Goal: Task Accomplishment & Management: Use online tool/utility

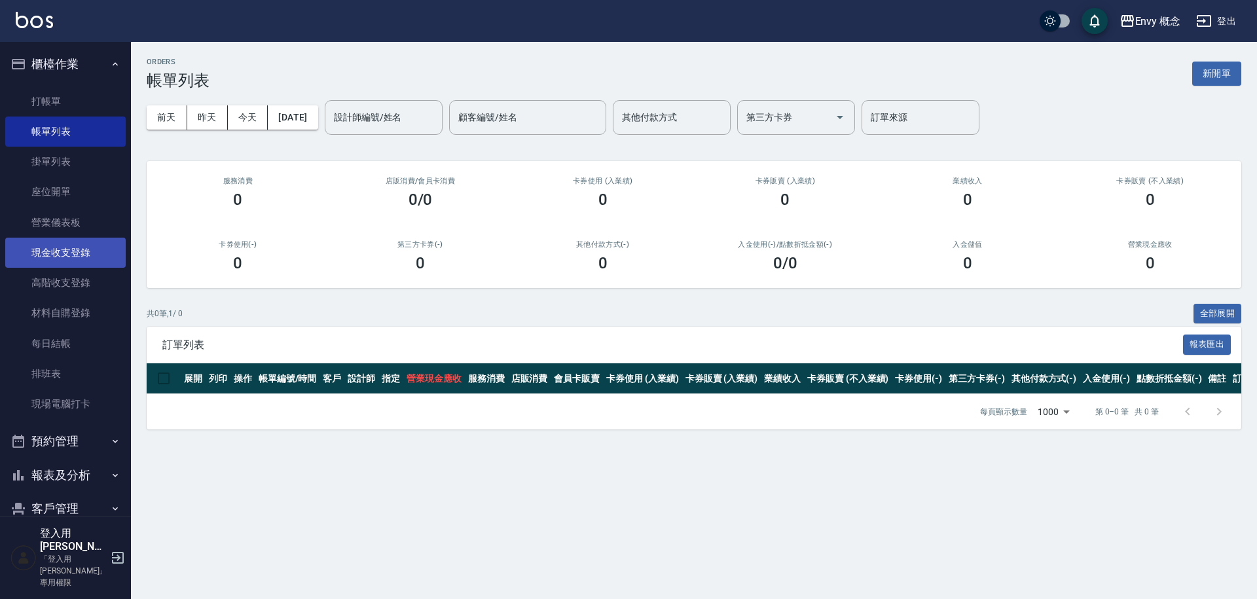
click at [86, 260] on link "現金收支登錄" at bounding box center [65, 253] width 120 height 30
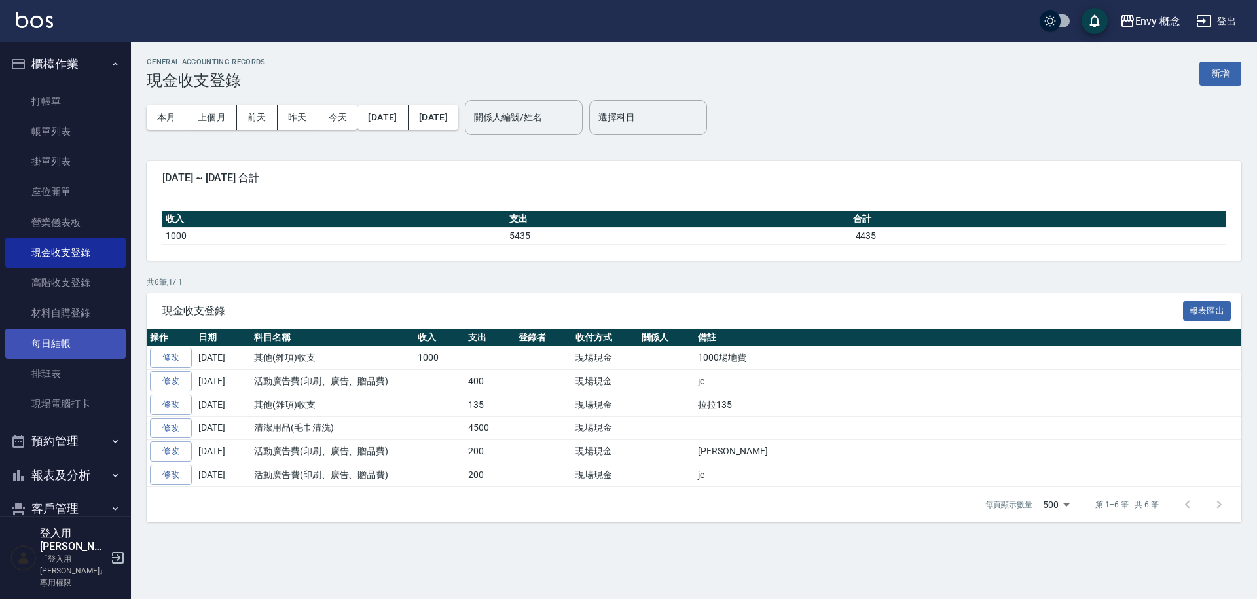
click at [79, 348] on link "每日結帳" at bounding box center [65, 344] width 120 height 30
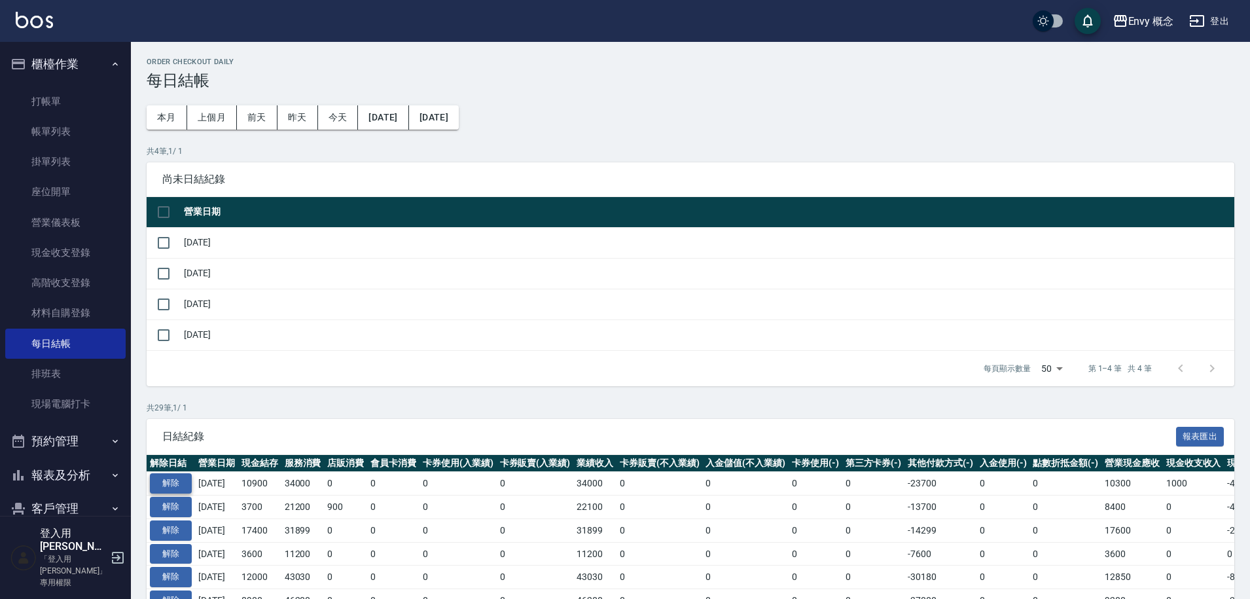
click at [168, 475] on button "解除" at bounding box center [171, 483] width 42 height 20
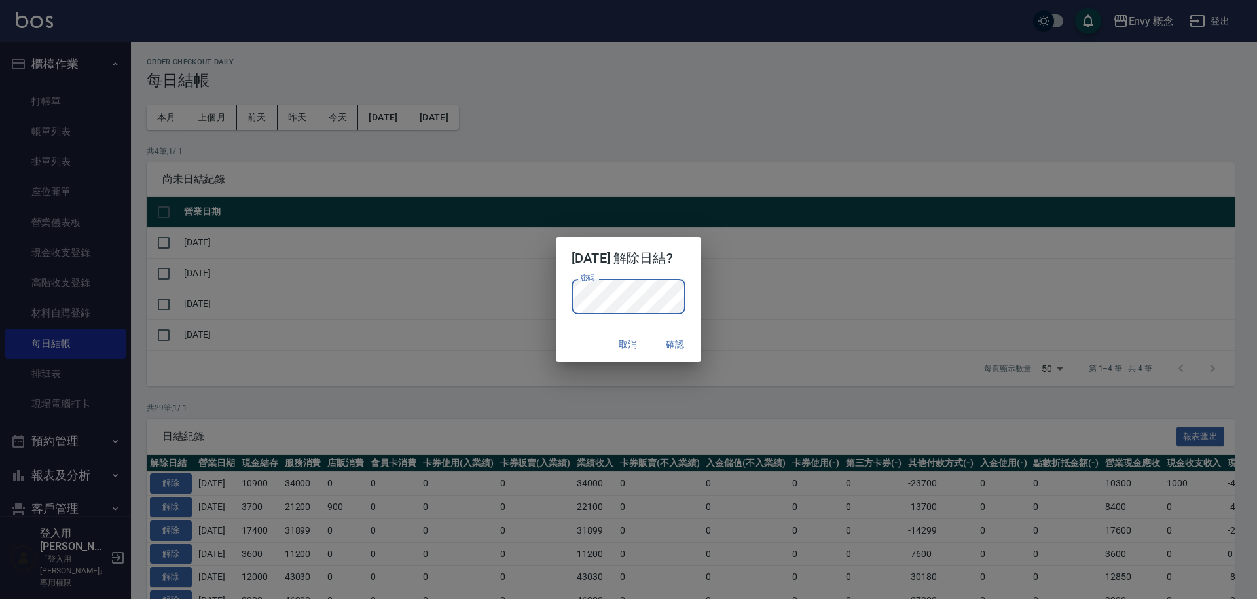
click at [687, 340] on button "確認" at bounding box center [675, 344] width 42 height 24
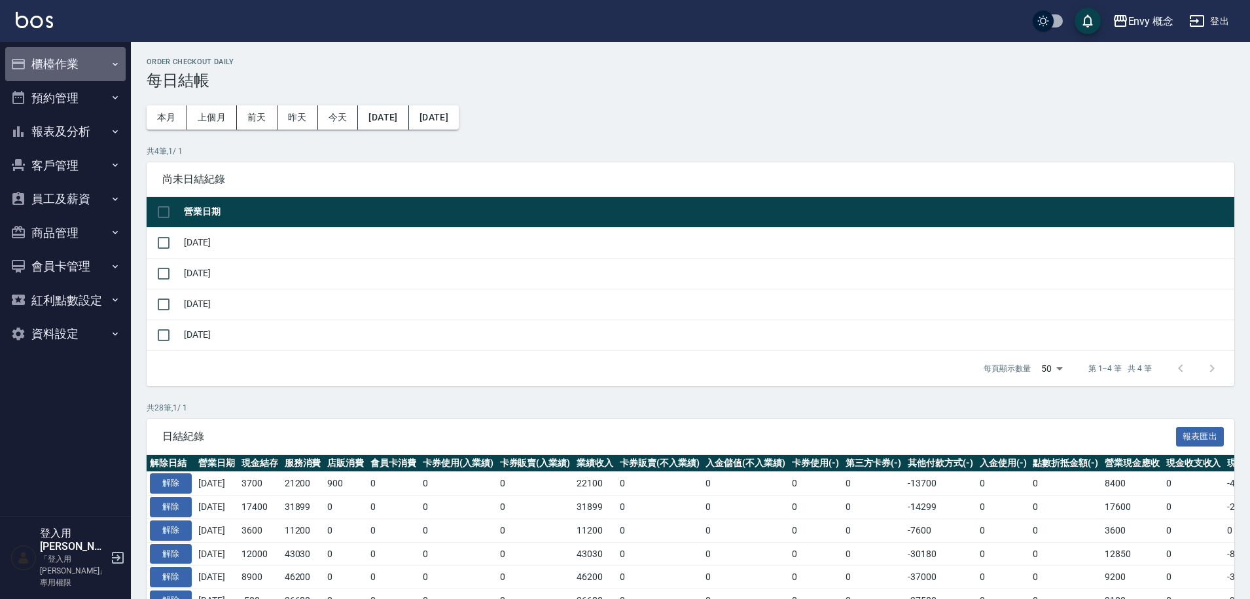
click at [86, 61] on button "櫃檯作業" at bounding box center [65, 64] width 120 height 34
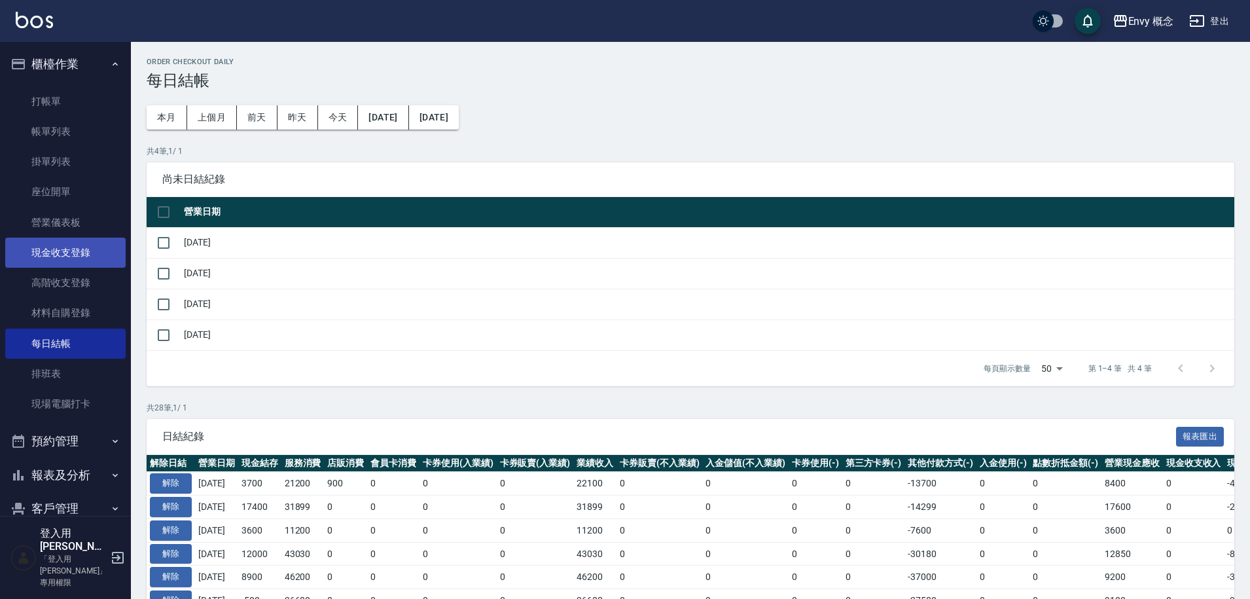
click at [80, 249] on link "現金收支登錄" at bounding box center [65, 253] width 120 height 30
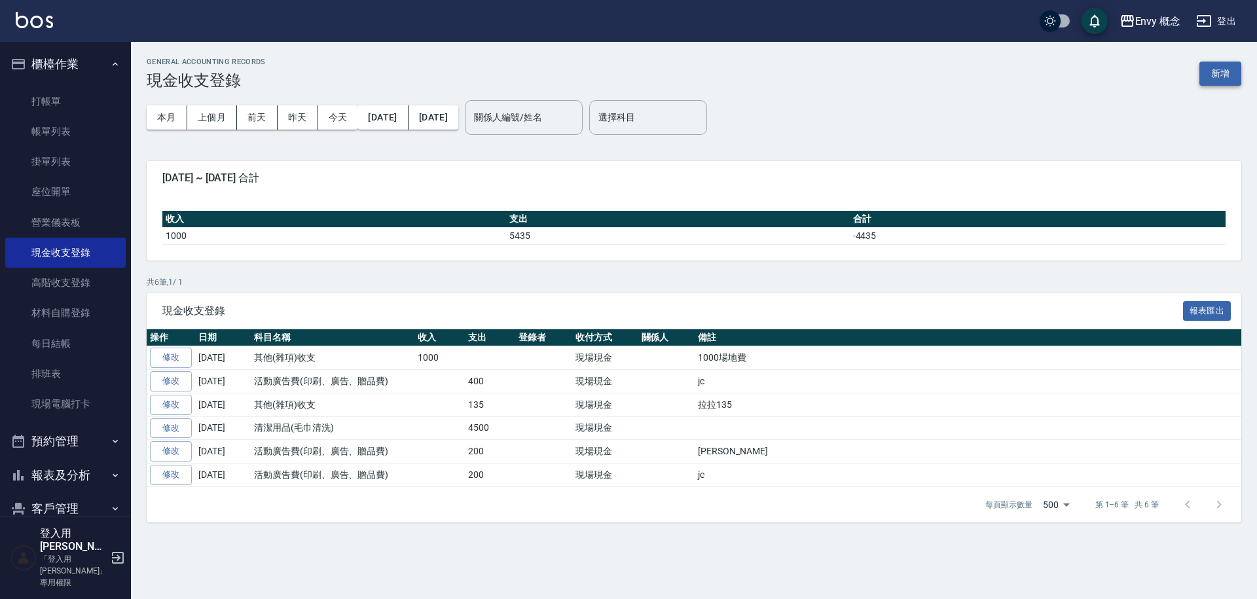
click at [1227, 68] on button "新增" at bounding box center [1220, 74] width 42 height 24
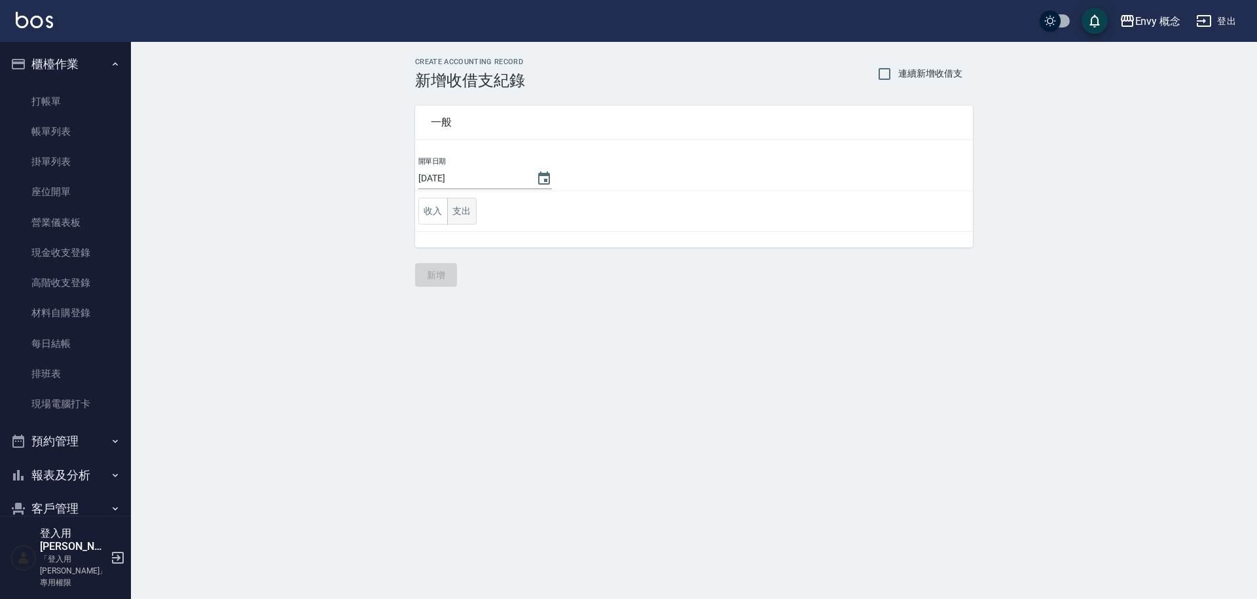
click at [452, 207] on button "支出" at bounding box center [461, 211] width 29 height 27
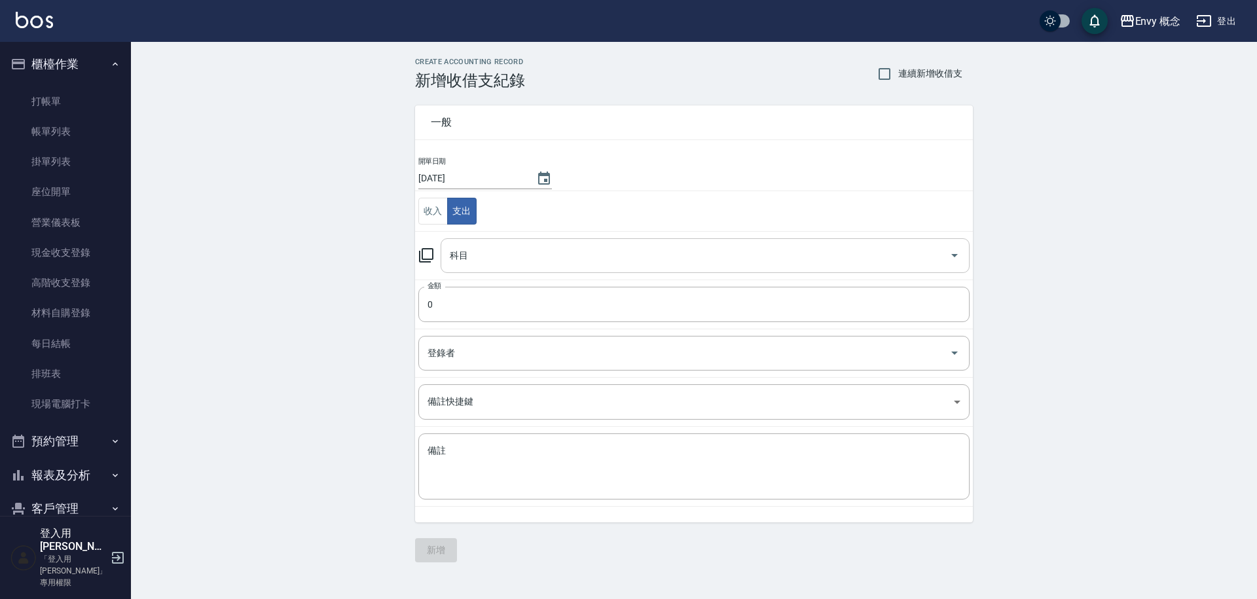
click at [511, 246] on input "科目" at bounding box center [694, 255] width 497 height 23
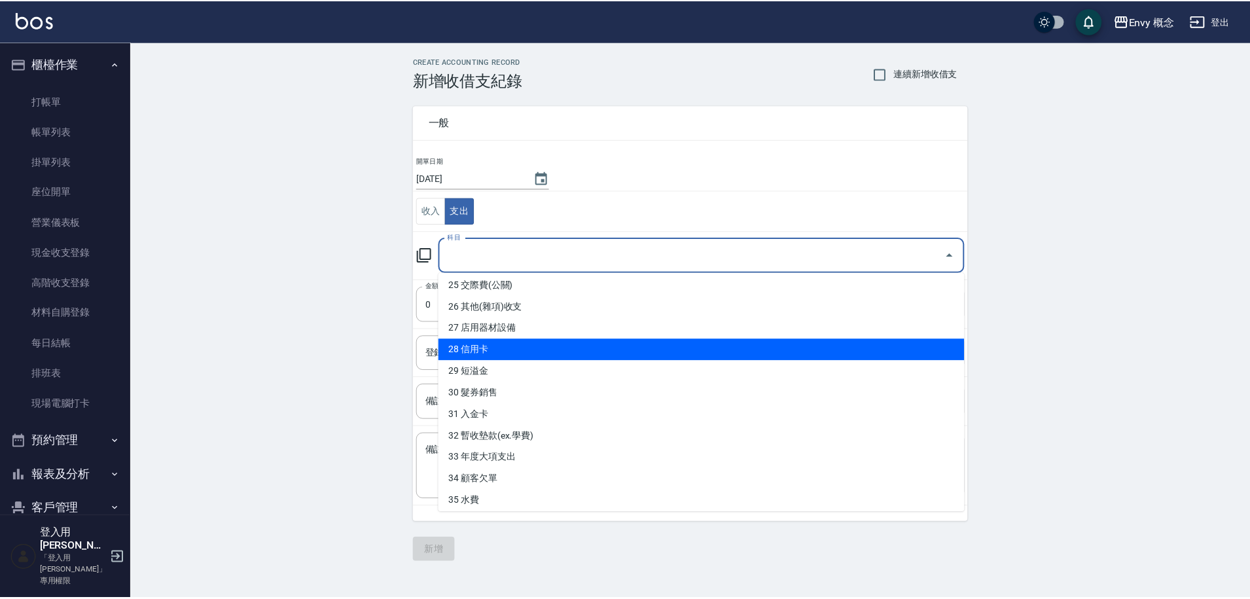
scroll to position [542, 0]
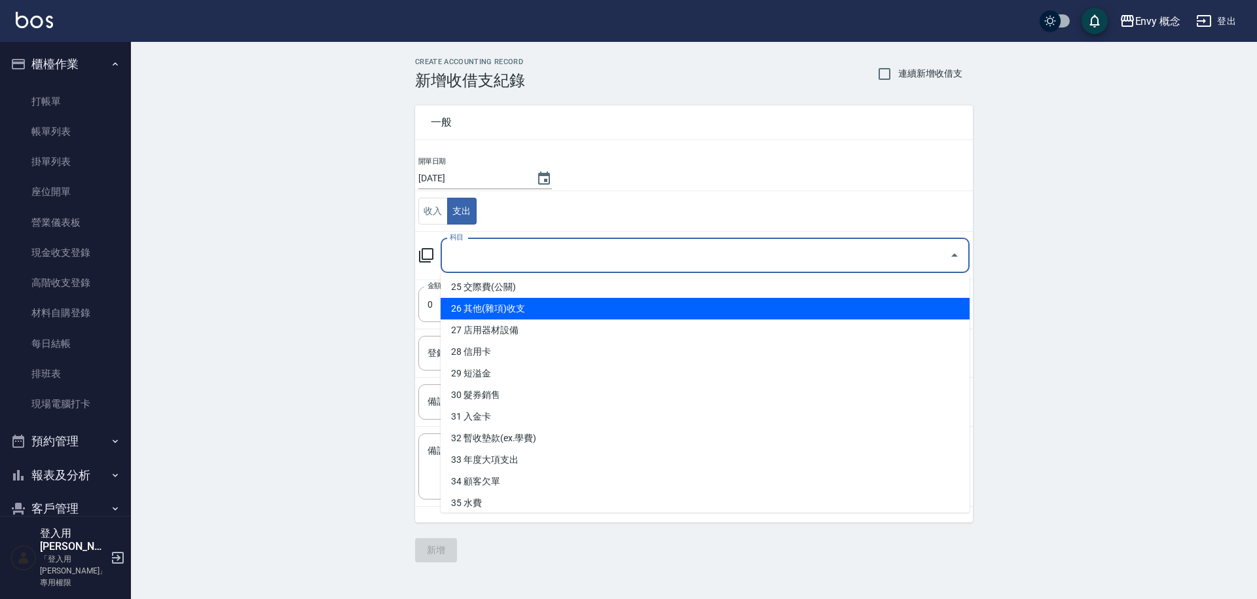
click at [552, 302] on li "26 其他(雜項)收支" at bounding box center [704, 309] width 529 height 22
type input "26 其他(雜項)收支"
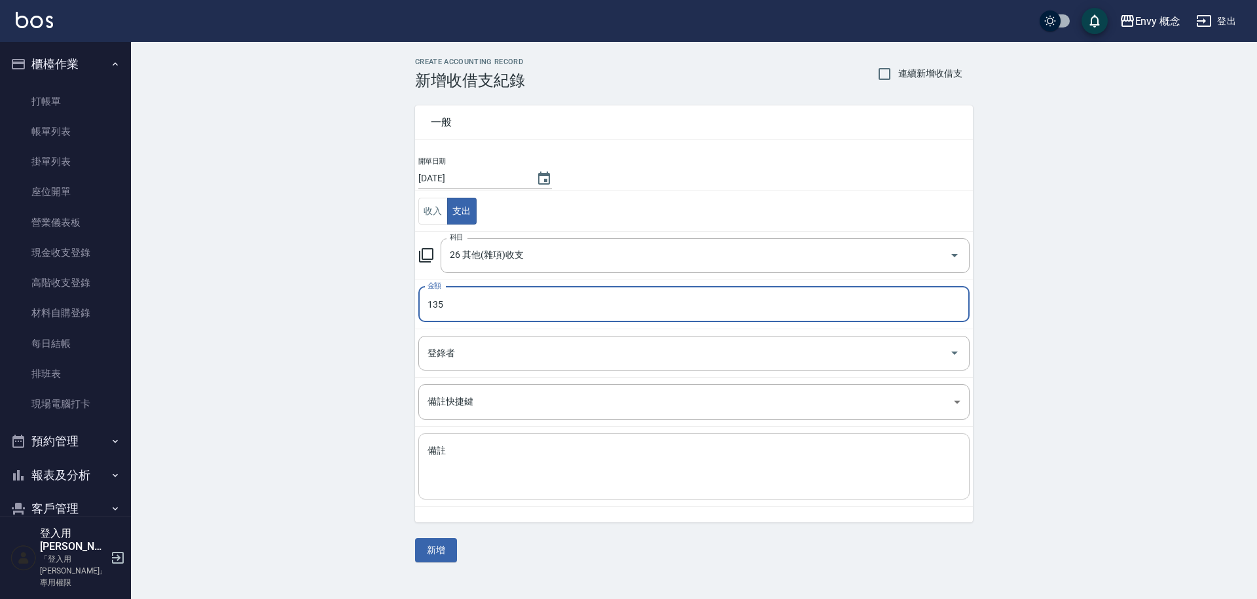
type input "135"
click at [536, 443] on div "x 備註" at bounding box center [693, 466] width 551 height 66
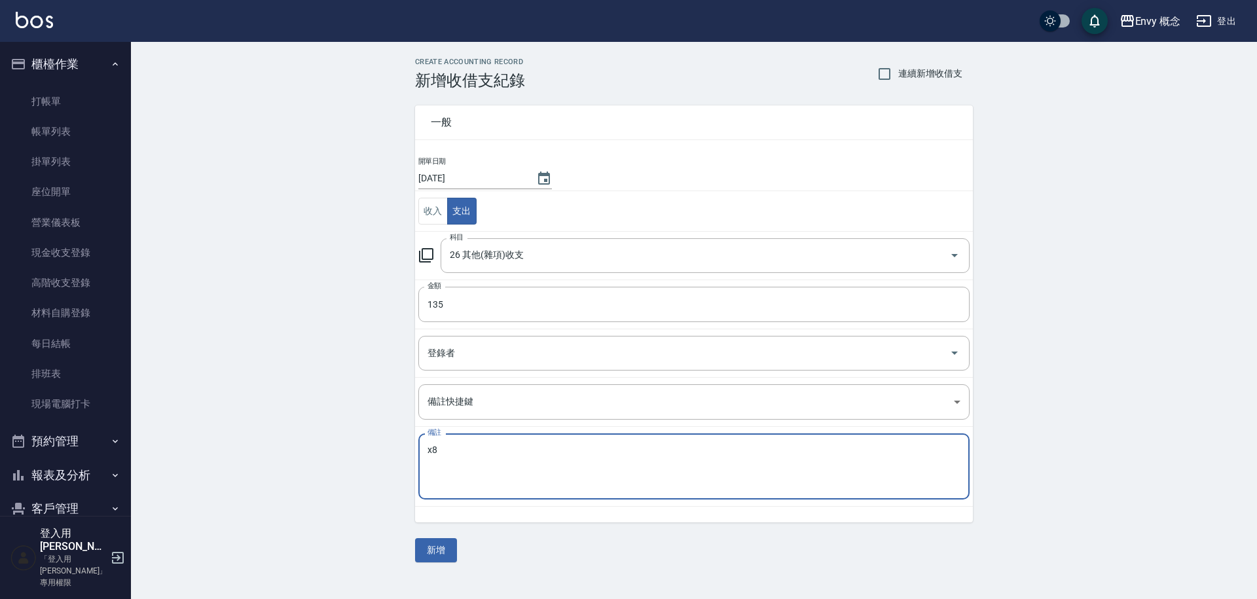
type textarea "x"
type textarea "拉拉"
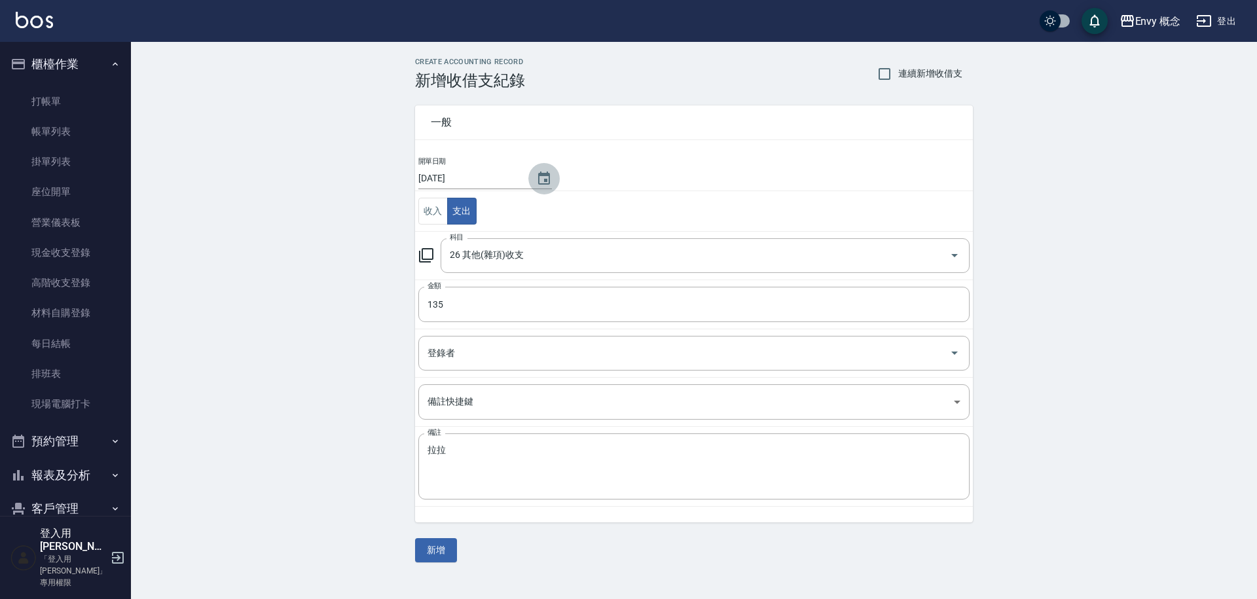
click at [539, 179] on icon "Choose date, selected date is 2025-09-06" at bounding box center [544, 179] width 16 height 16
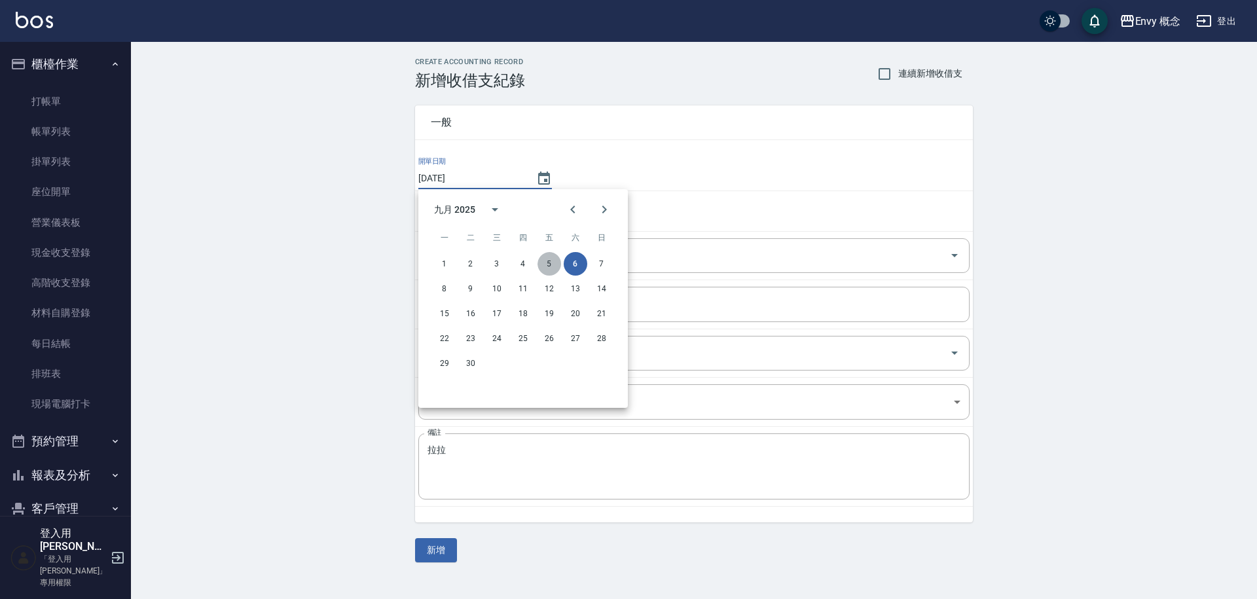
click at [550, 260] on button "5" at bounding box center [549, 264] width 24 height 24
type input "[DATE]"
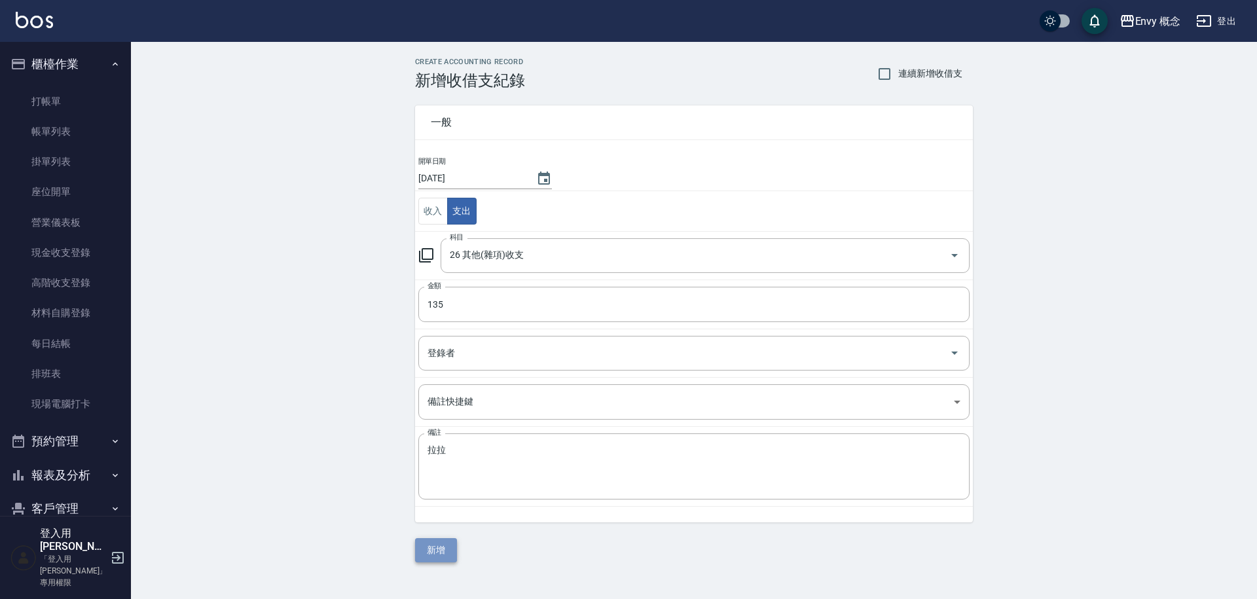
click at [436, 549] on button "新增" at bounding box center [436, 550] width 42 height 24
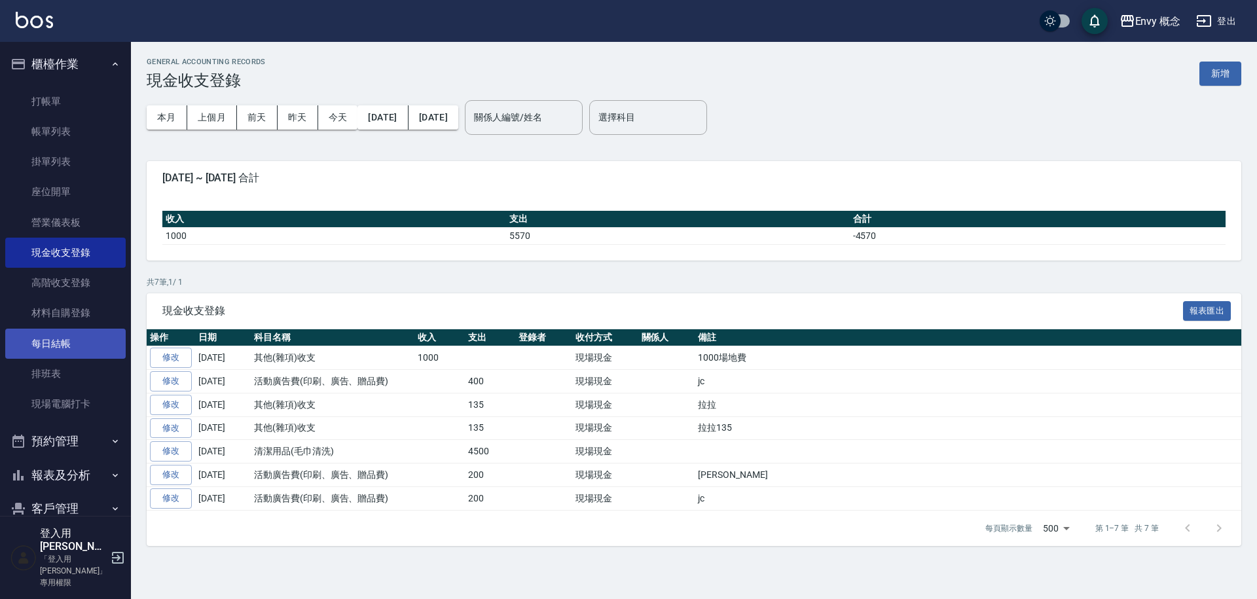
click at [101, 337] on link "每日結帳" at bounding box center [65, 344] width 120 height 30
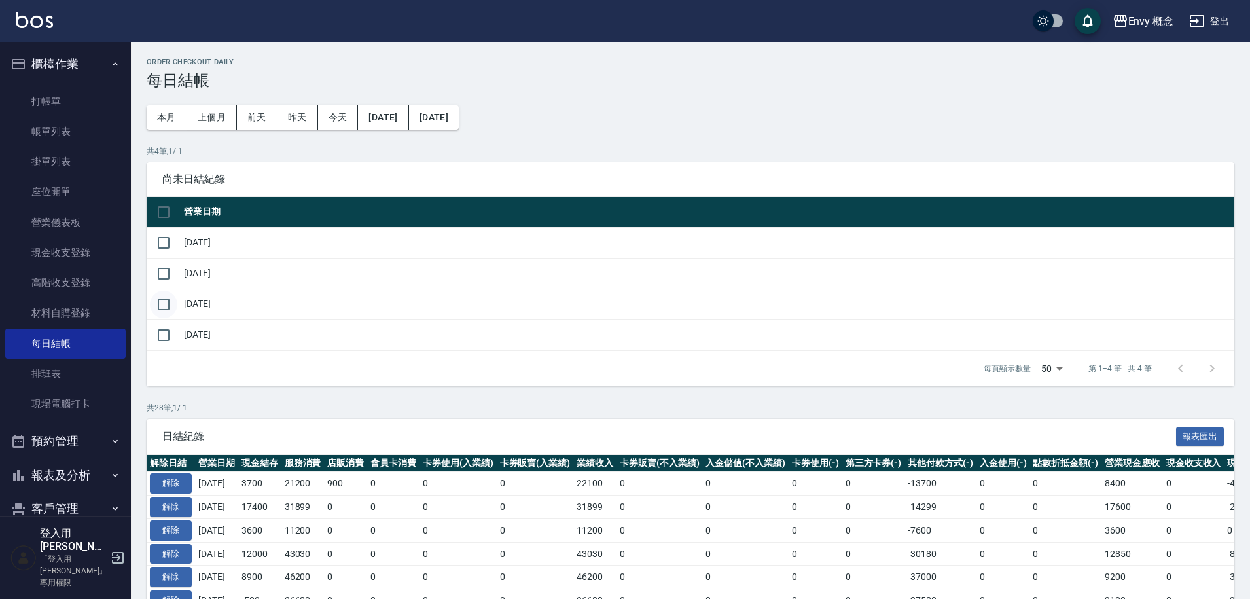
click at [162, 304] on input "checkbox" at bounding box center [163, 304] width 27 height 27
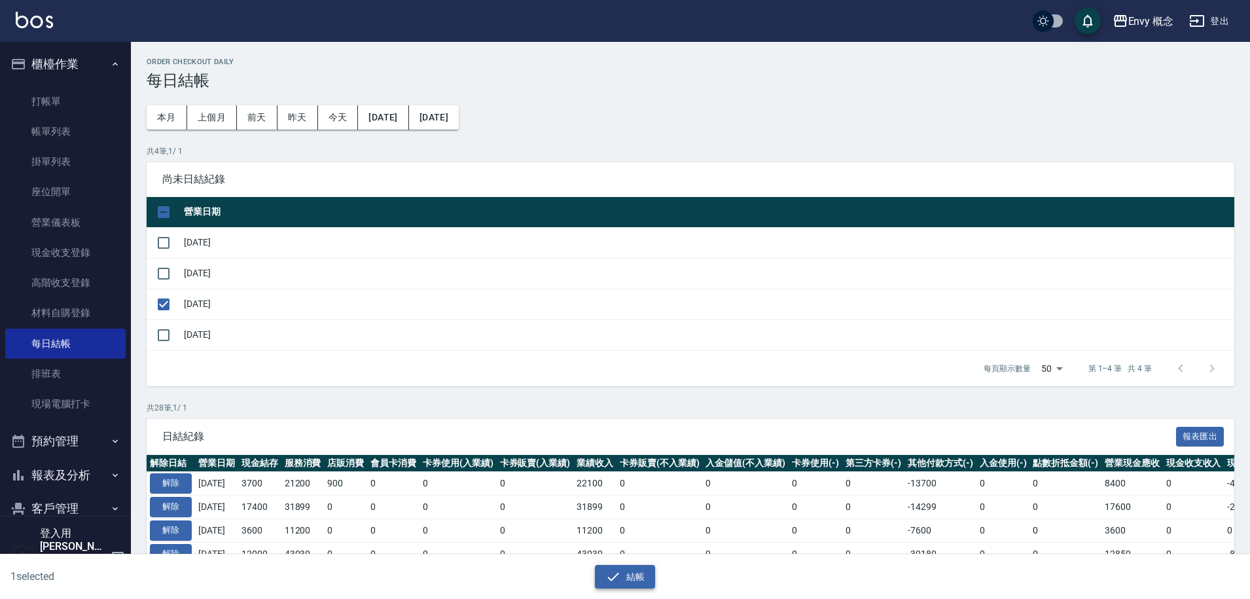
click at [632, 575] on button "結帳" at bounding box center [625, 577] width 61 height 24
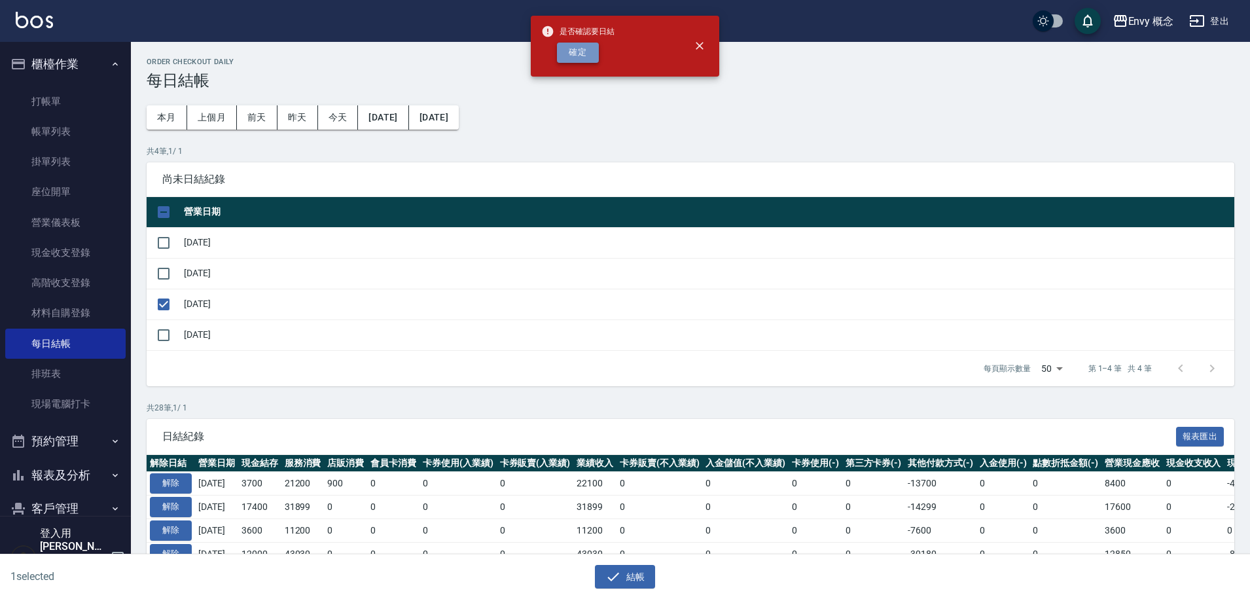
click at [570, 47] on button "確定" at bounding box center [578, 53] width 42 height 20
checkbox input "false"
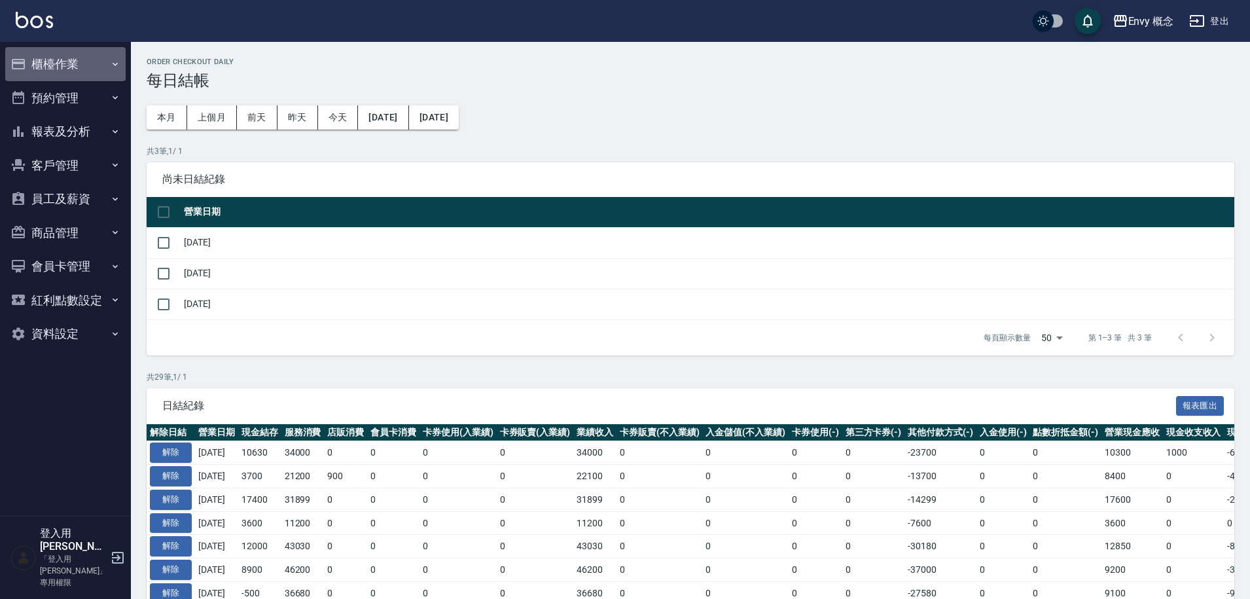
click at [77, 69] on button "櫃檯作業" at bounding box center [65, 64] width 120 height 34
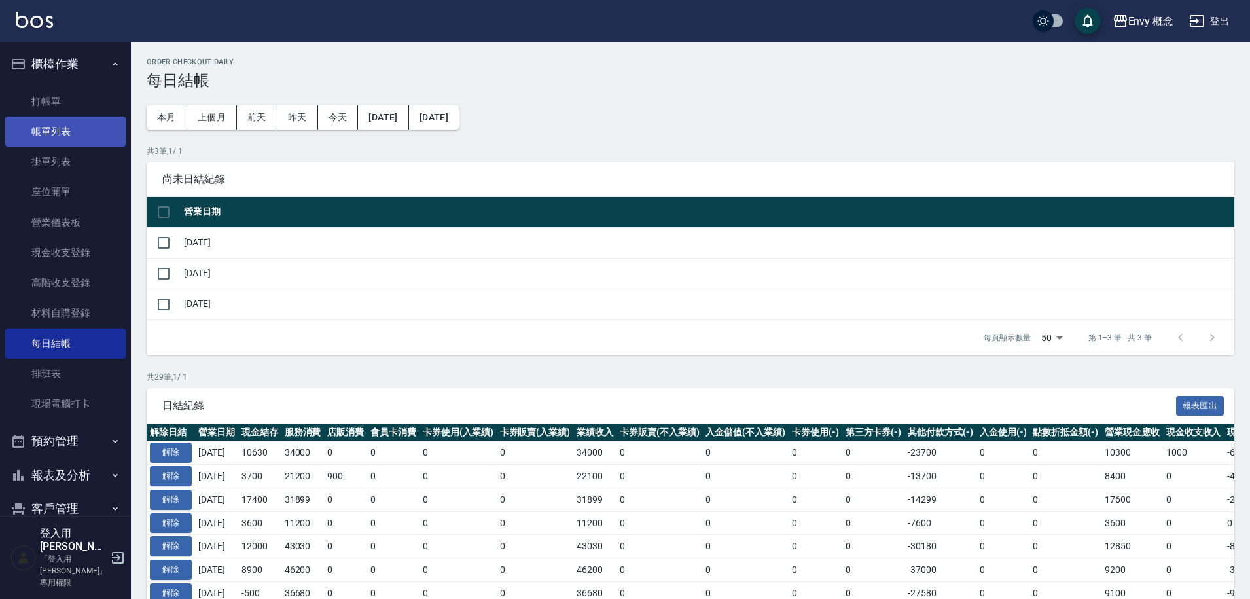
click at [71, 128] on link "帳單列表" at bounding box center [65, 132] width 120 height 30
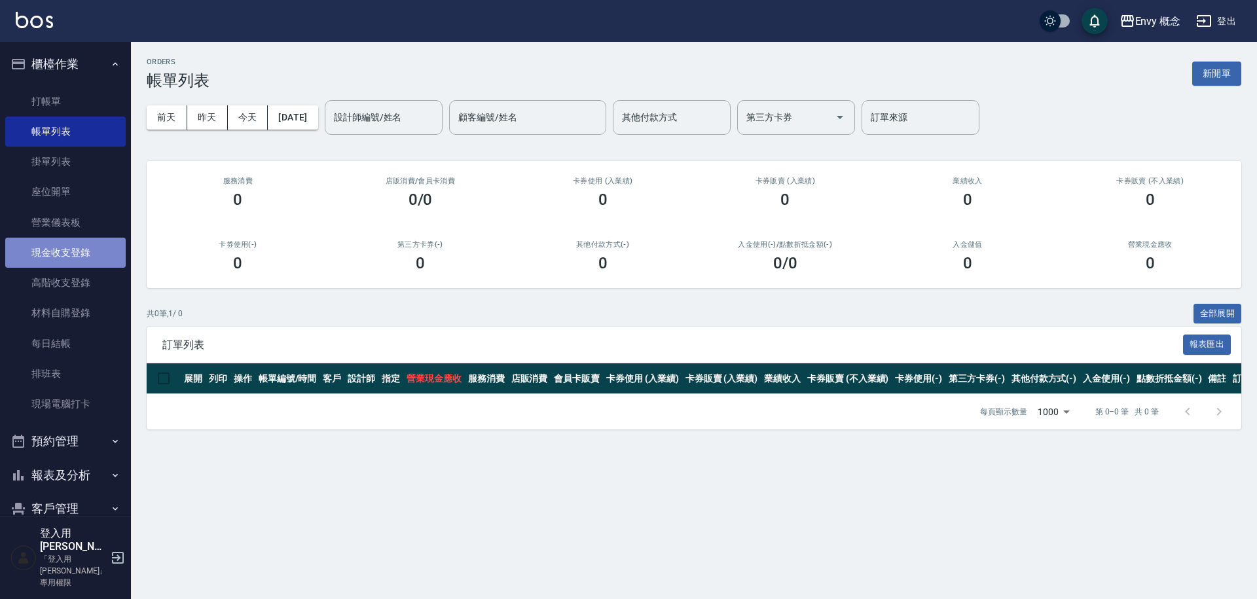
click at [80, 247] on link "現金收支登錄" at bounding box center [65, 253] width 120 height 30
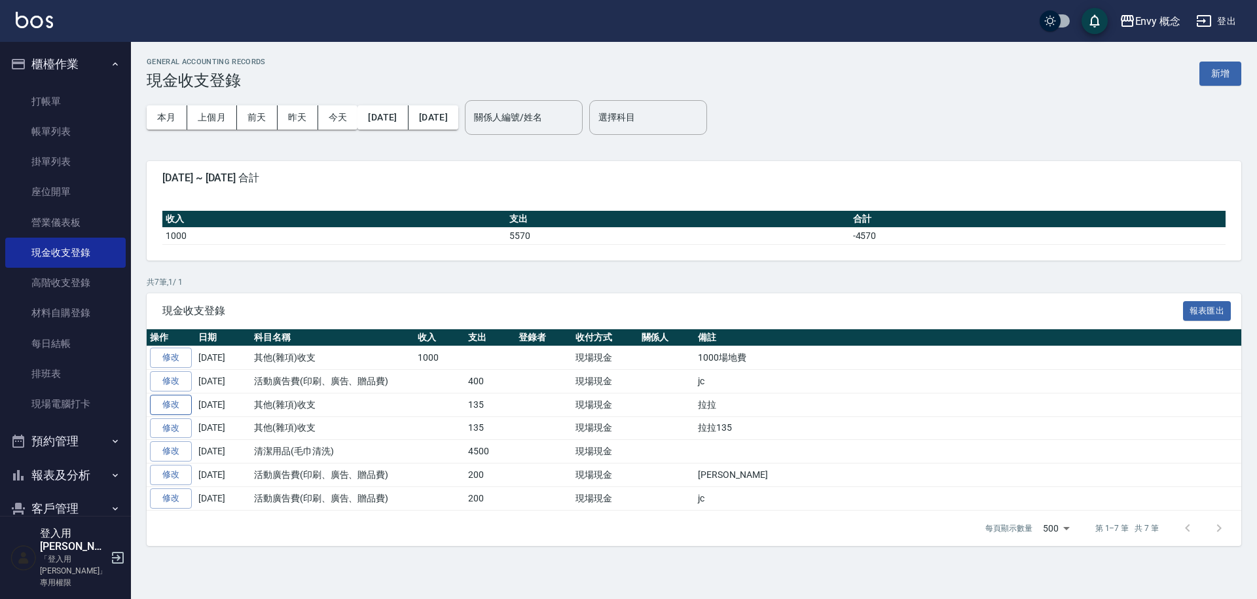
click at [161, 403] on link "修改" at bounding box center [171, 405] width 42 height 20
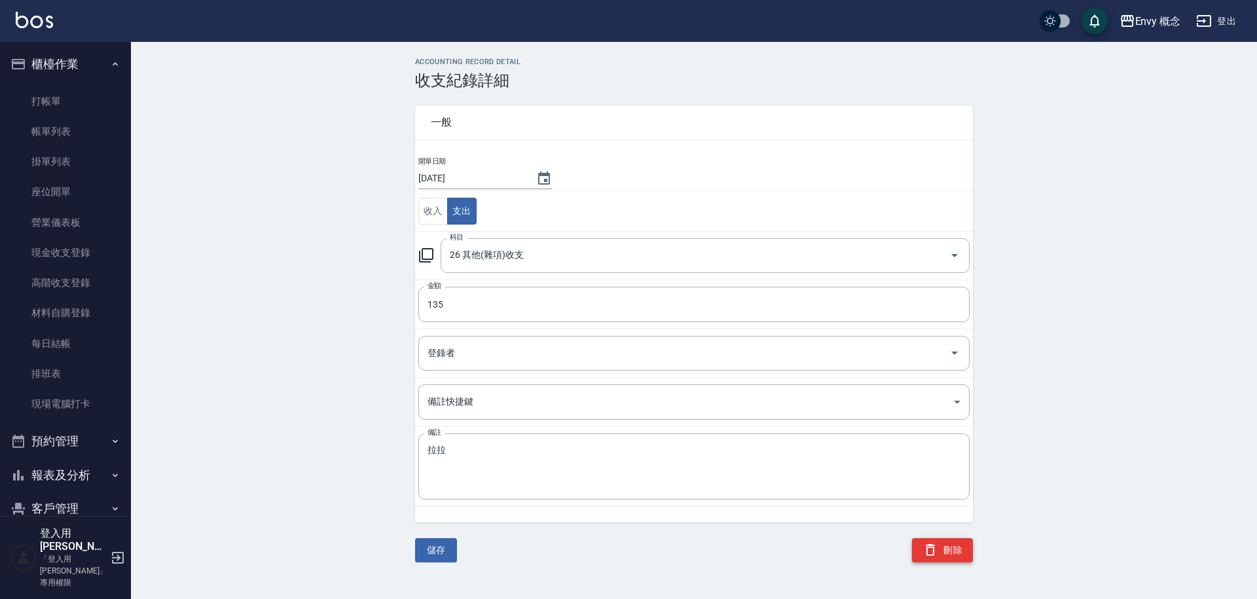
click at [941, 549] on button "刪除" at bounding box center [942, 550] width 61 height 24
click at [86, 334] on link "每日結帳" at bounding box center [65, 344] width 120 height 30
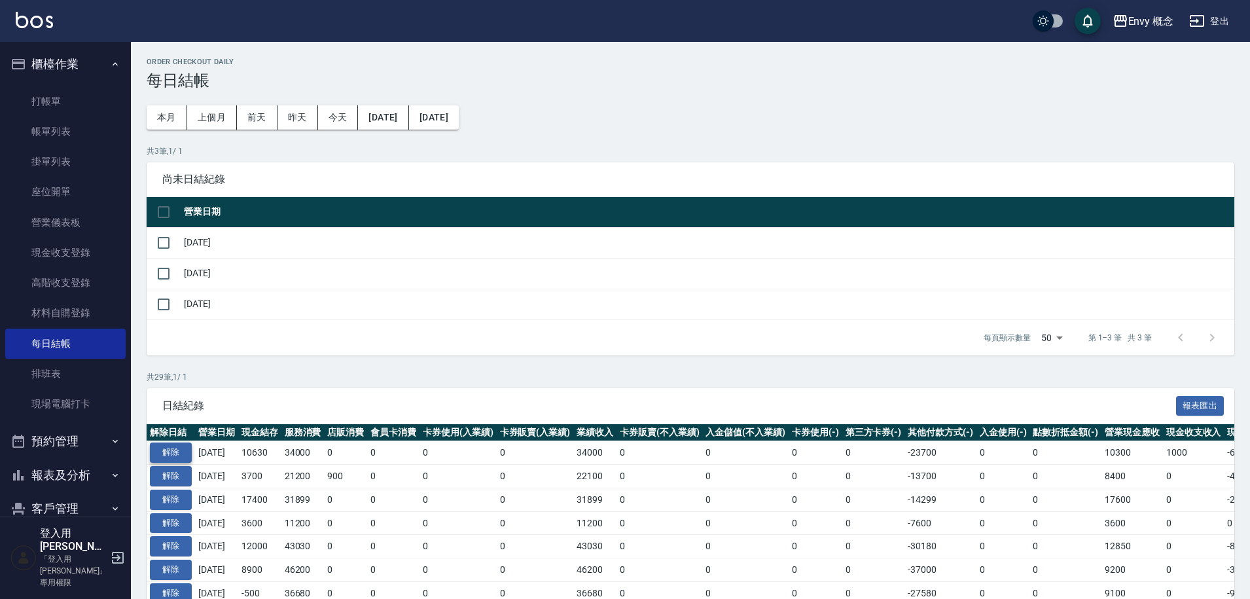
click at [170, 443] on button "解除" at bounding box center [171, 452] width 42 height 20
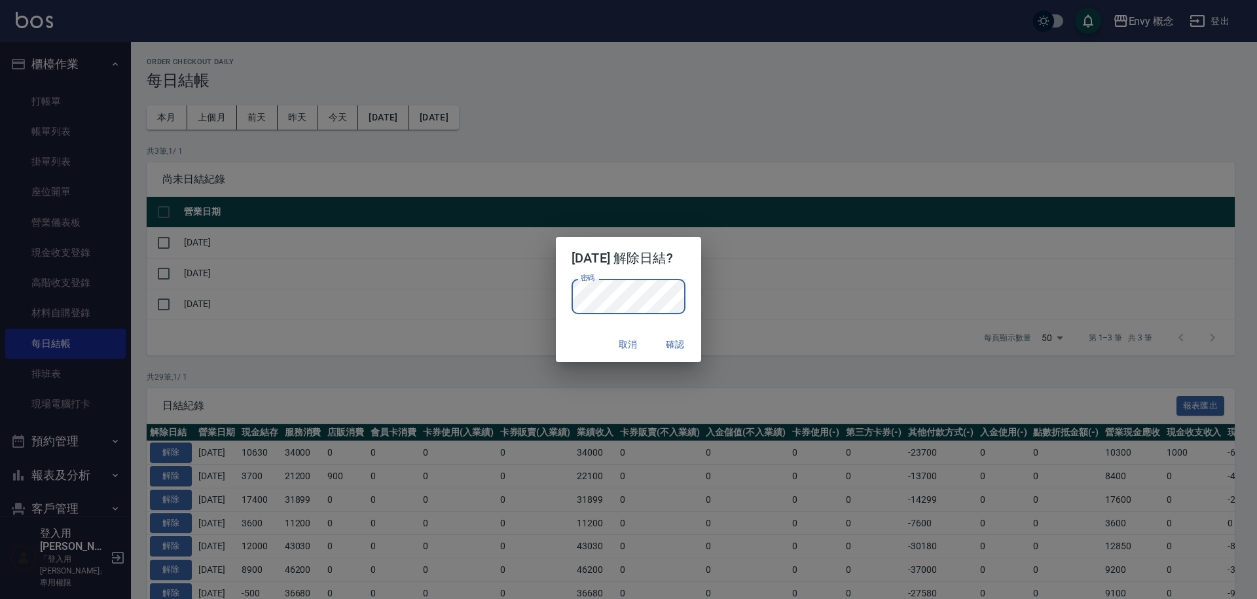
click at [685, 335] on button "確認" at bounding box center [675, 344] width 42 height 24
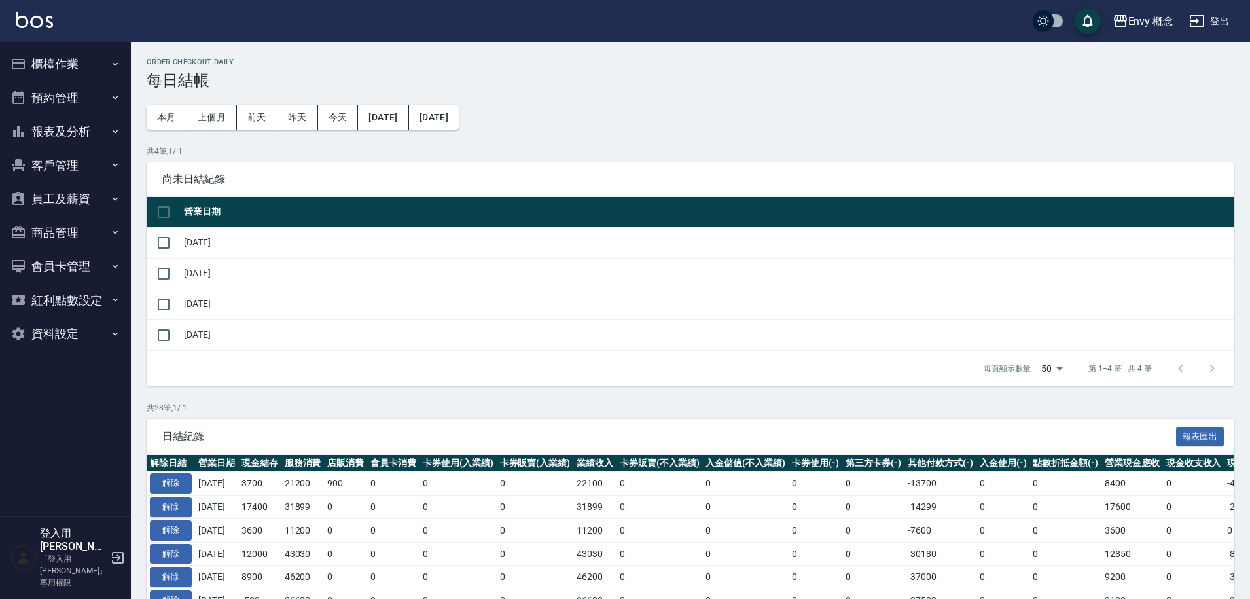
click at [42, 69] on button "櫃檯作業" at bounding box center [65, 64] width 120 height 34
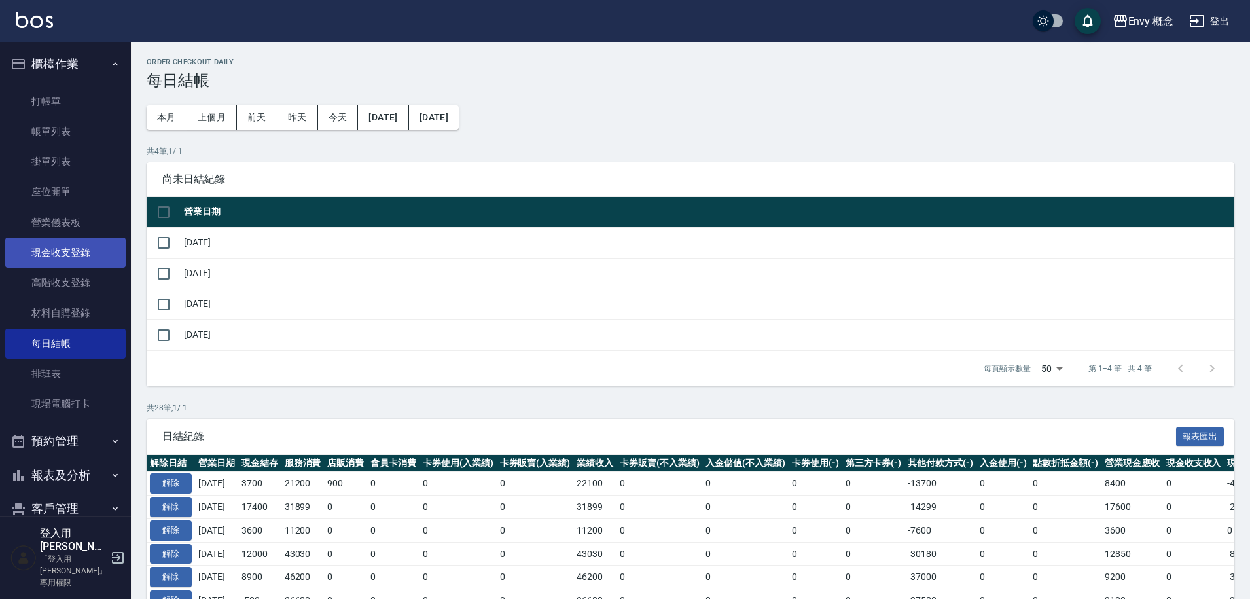
click at [75, 254] on link "現金收支登錄" at bounding box center [65, 253] width 120 height 30
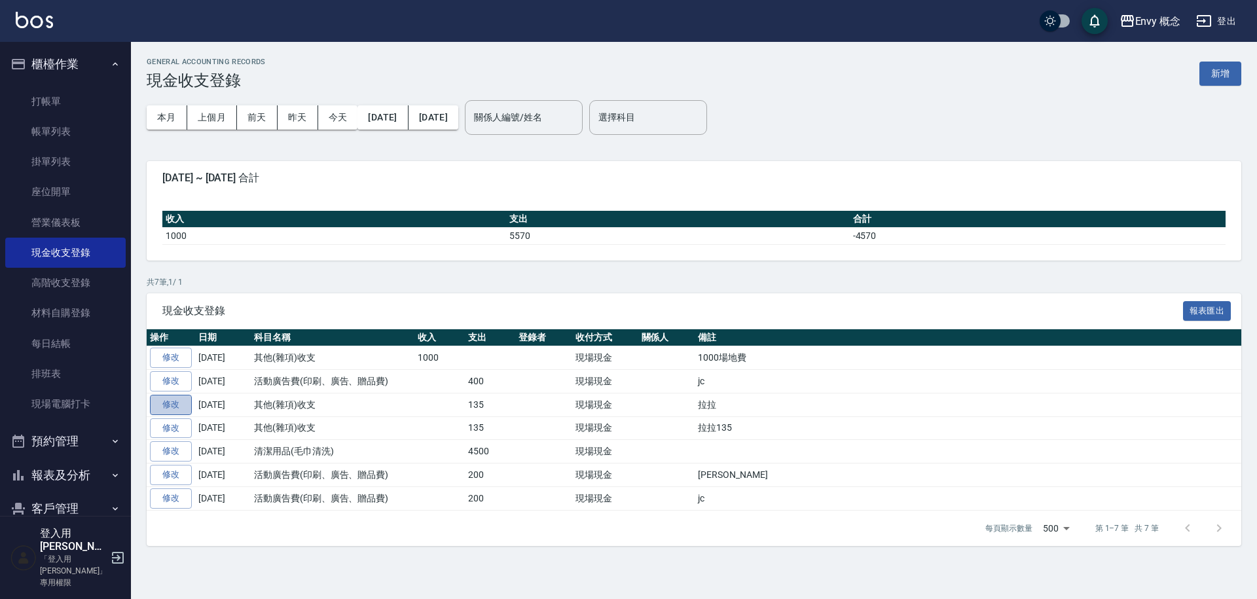
click at [178, 404] on link "修改" at bounding box center [171, 405] width 42 height 20
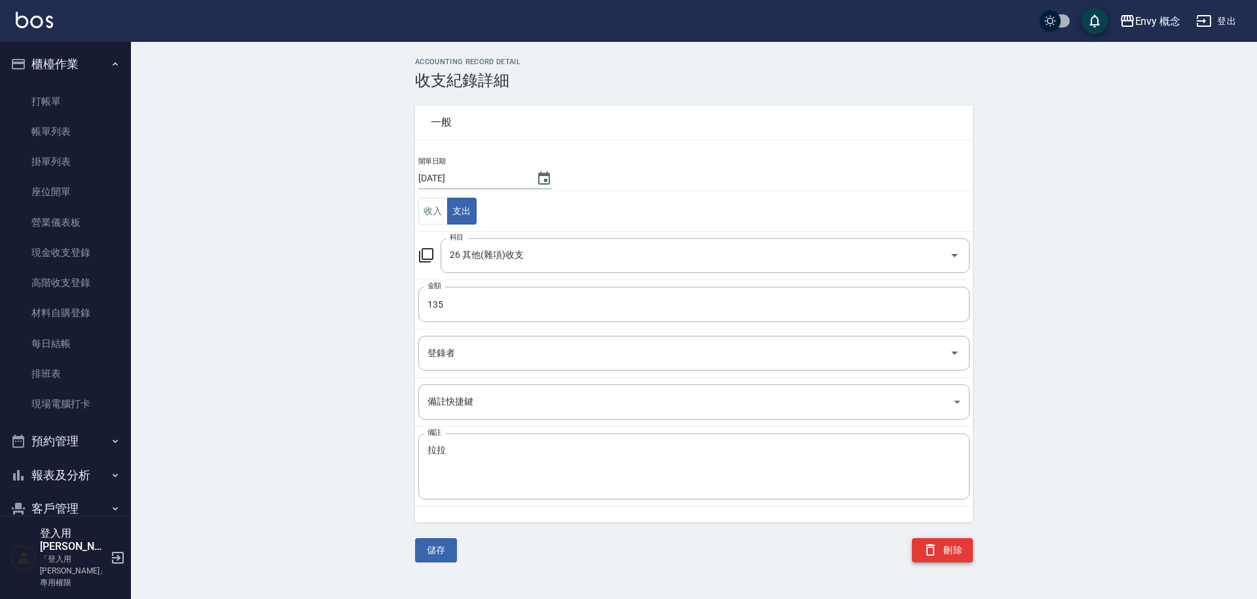
click at [942, 558] on button "刪除" at bounding box center [942, 550] width 61 height 24
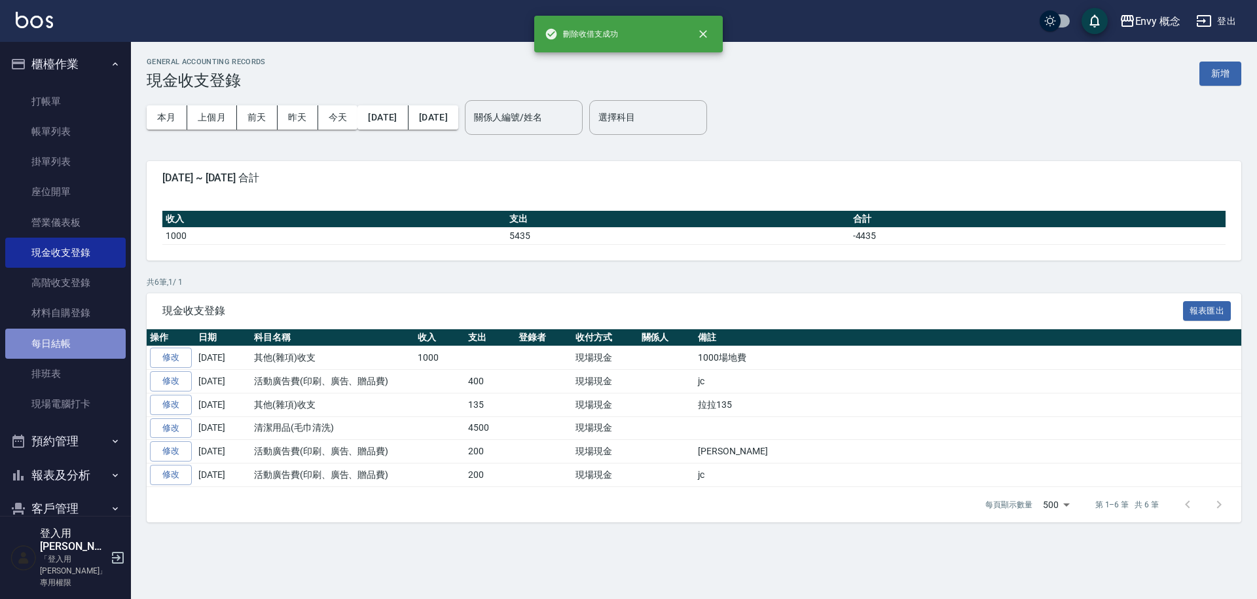
click at [73, 336] on link "每日結帳" at bounding box center [65, 344] width 120 height 30
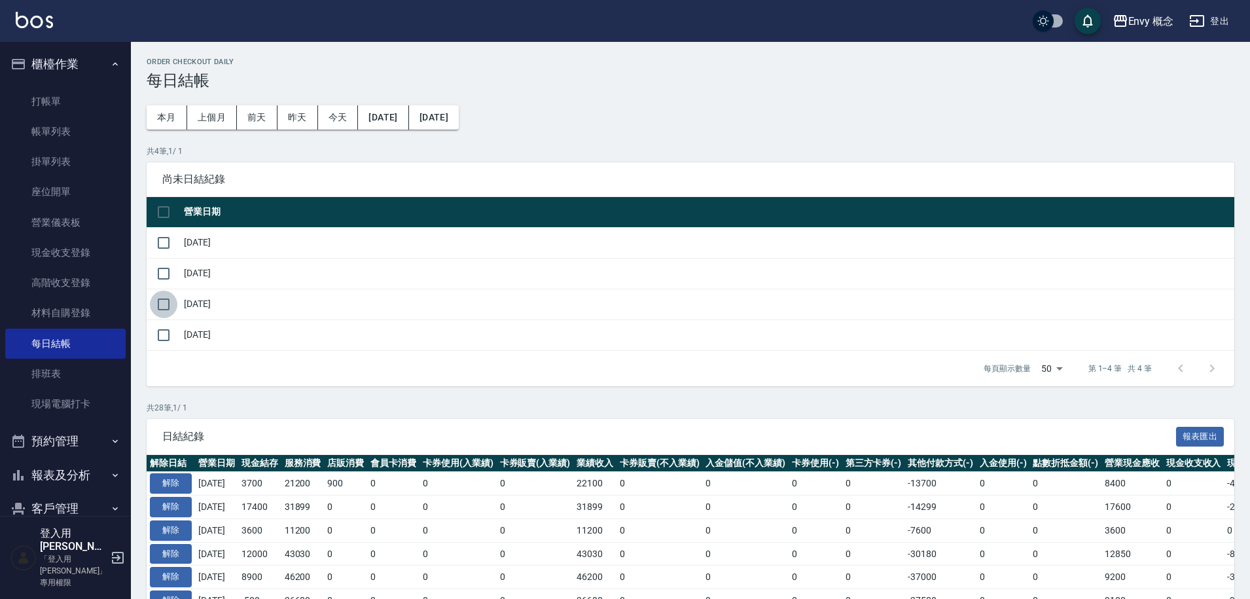
click at [160, 301] on input "checkbox" at bounding box center [163, 304] width 27 height 27
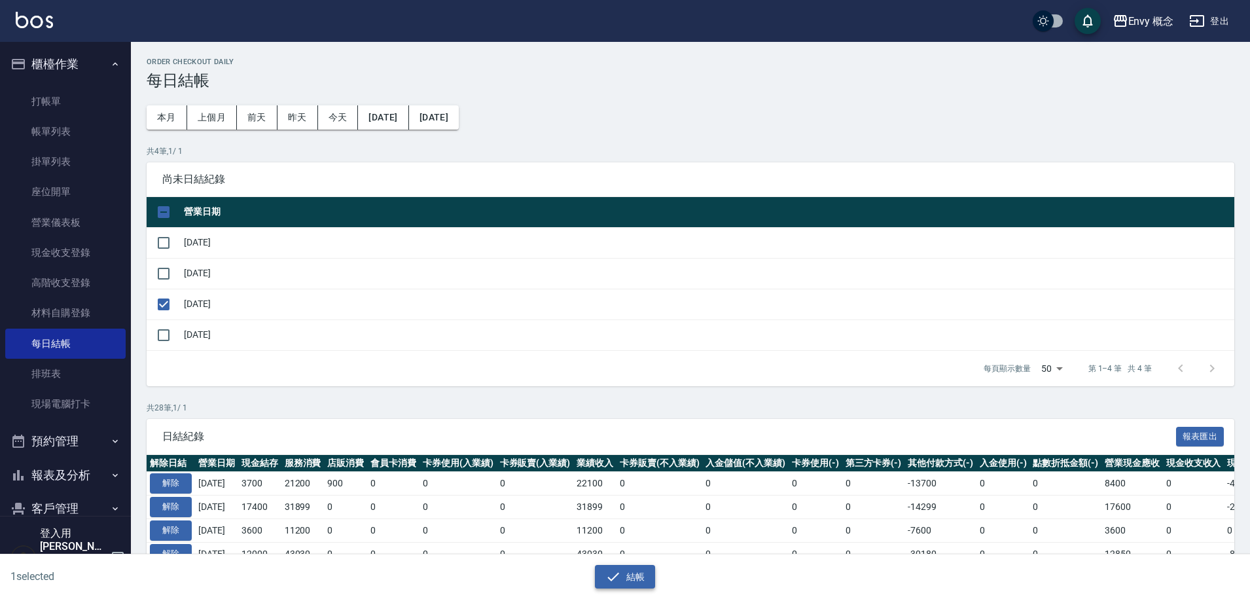
click at [620, 570] on icon "button" at bounding box center [613, 577] width 16 height 16
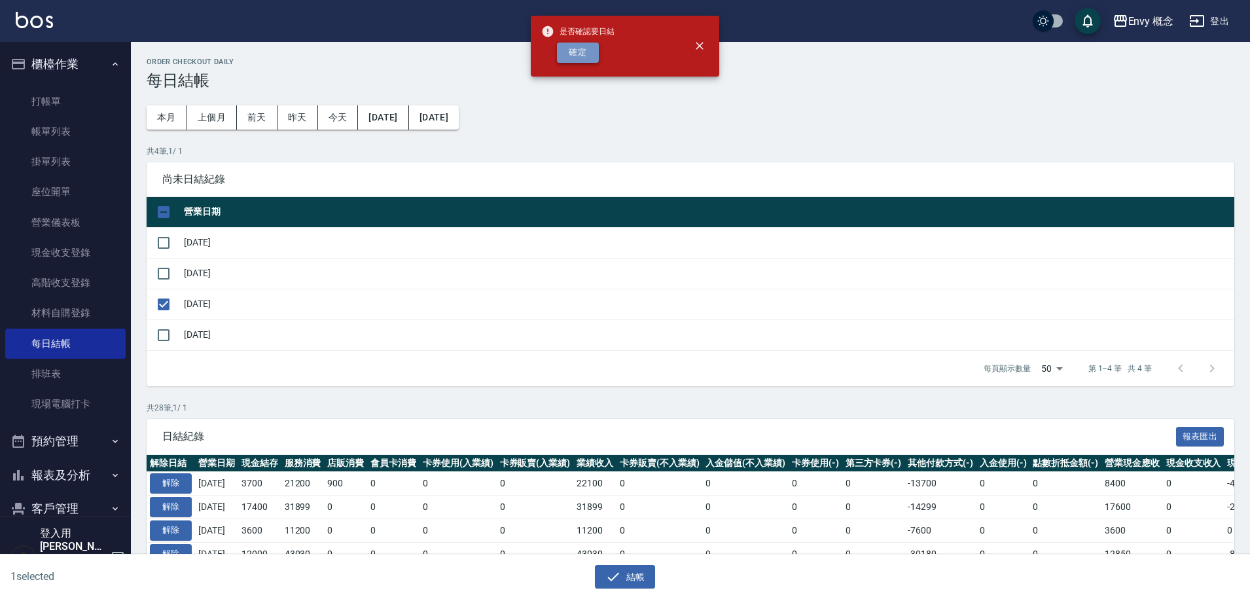
click at [576, 46] on button "確定" at bounding box center [578, 53] width 42 height 20
checkbox input "false"
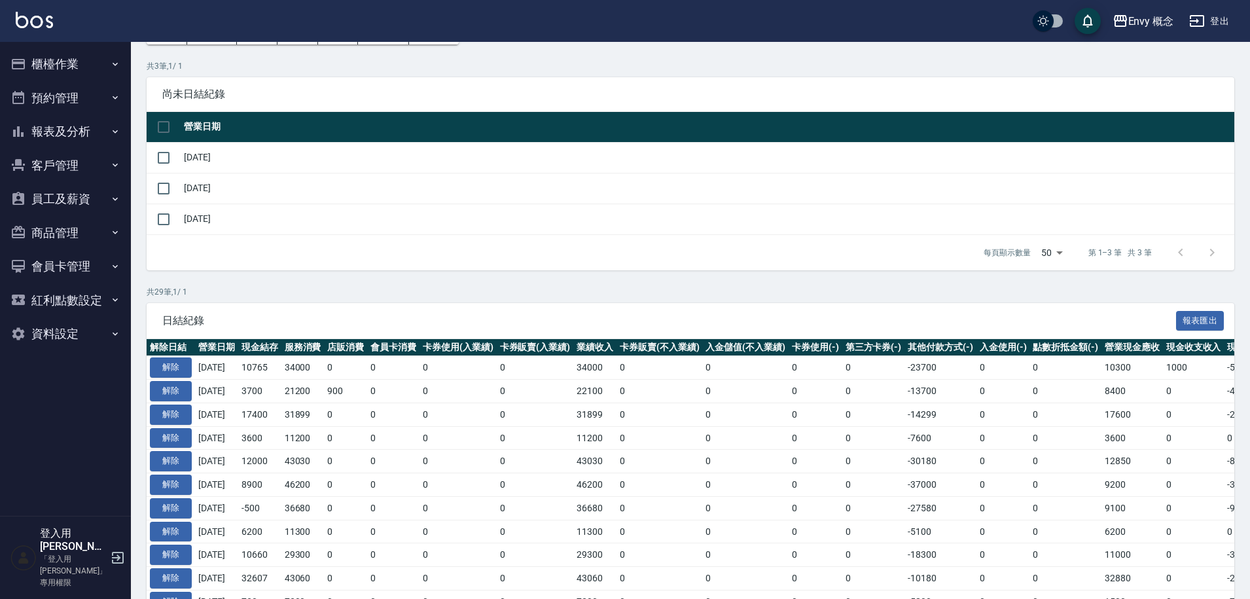
scroll to position [239, 0]
